Goal: Browse casually: Explore the website without a specific task or goal

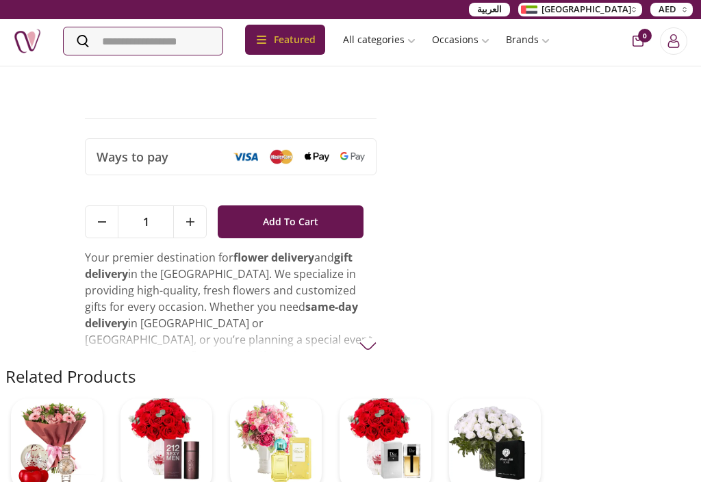
click at [269, 427] on img at bounding box center [276, 444] width 92 height 92
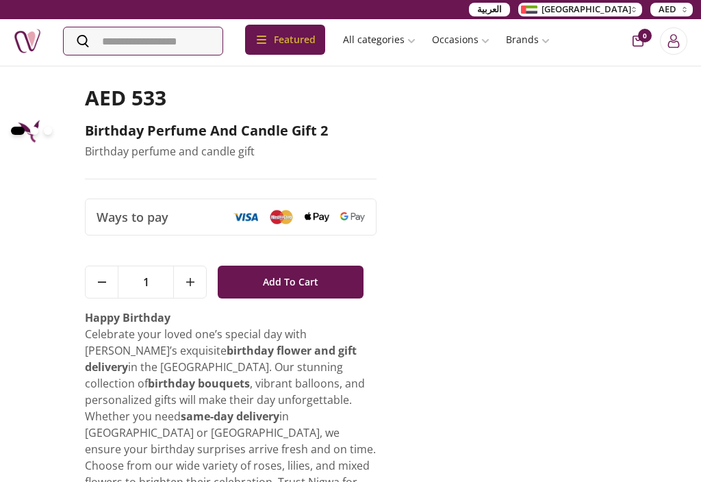
click at [397, 442] on div "AED 533 Birthday perfume and candle gift 2 Birthday perfume and candle gift Way…" at bounding box center [350, 352] width 690 height 573
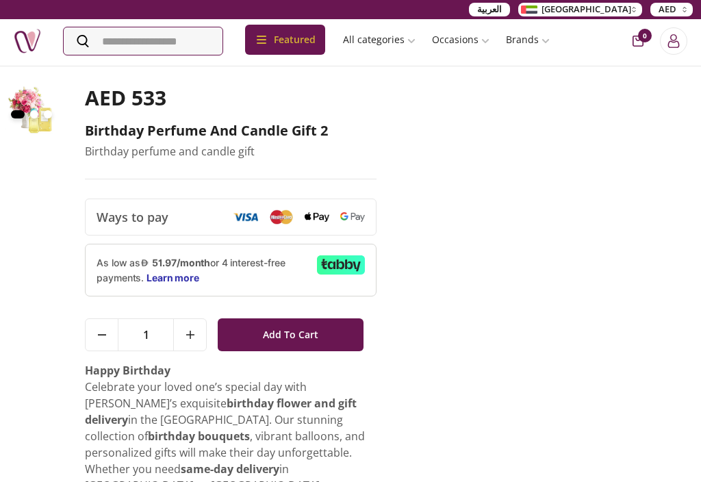
click at [48, 112] on span at bounding box center [48, 114] width 8 height 8
click at [51, 106] on div at bounding box center [31, 114] width 52 height 16
click at [51, 105] on img at bounding box center [31, 112] width 52 height 52
click at [33, 102] on img at bounding box center [31, 112] width 52 height 52
click at [32, 101] on img at bounding box center [31, 112] width 52 height 52
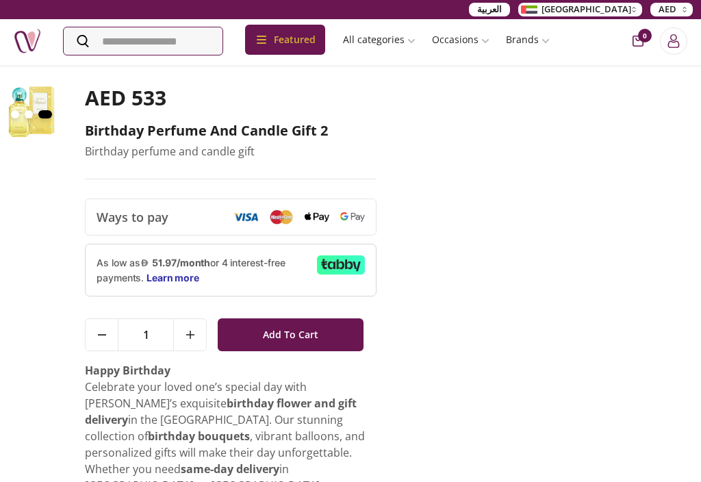
click at [38, 121] on div at bounding box center [31, 114] width 52 height 16
click at [27, 53] on img at bounding box center [27, 40] width 27 height 27
